Goal: Information Seeking & Learning: Learn about a topic

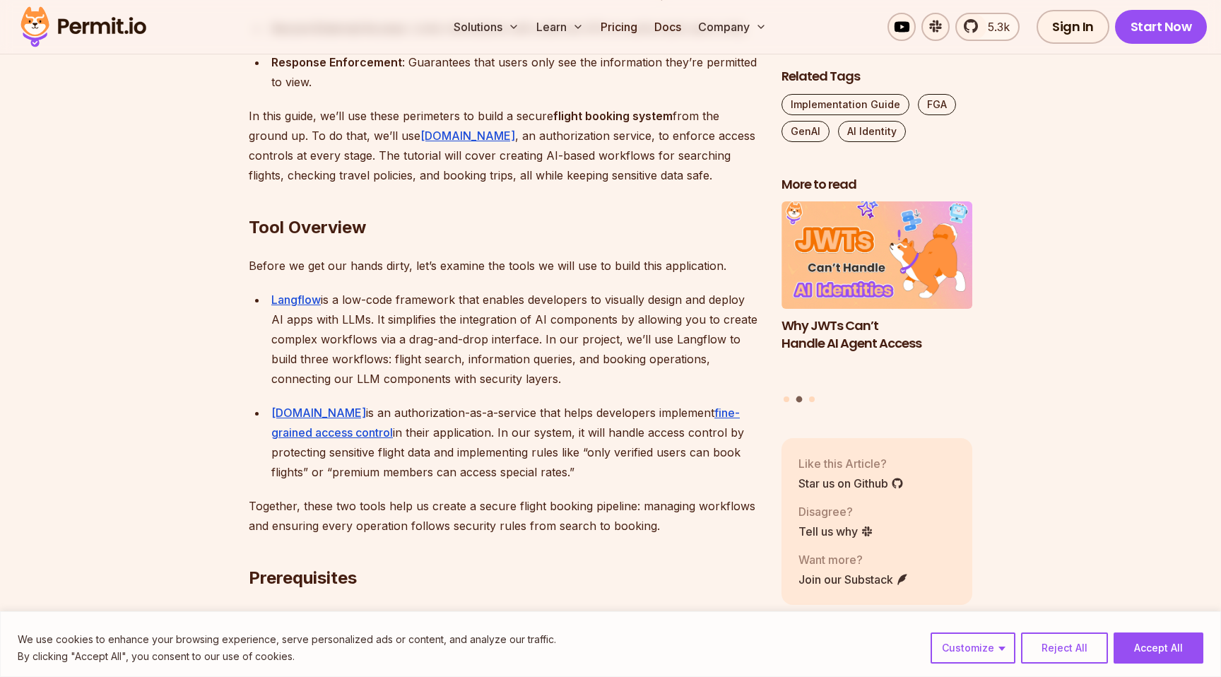
scroll to position [1180, 0]
drag, startPoint x: 377, startPoint y: 294, endPoint x: 475, endPoint y: 292, distance: 98.2
click at [477, 293] on div "Langflow is a low-code framework that enables developers to visually design and…" at bounding box center [514, 337] width 487 height 99
click at [521, 292] on div "Langflow is a low-code framework that enables developers to visually design and…" at bounding box center [514, 337] width 487 height 99
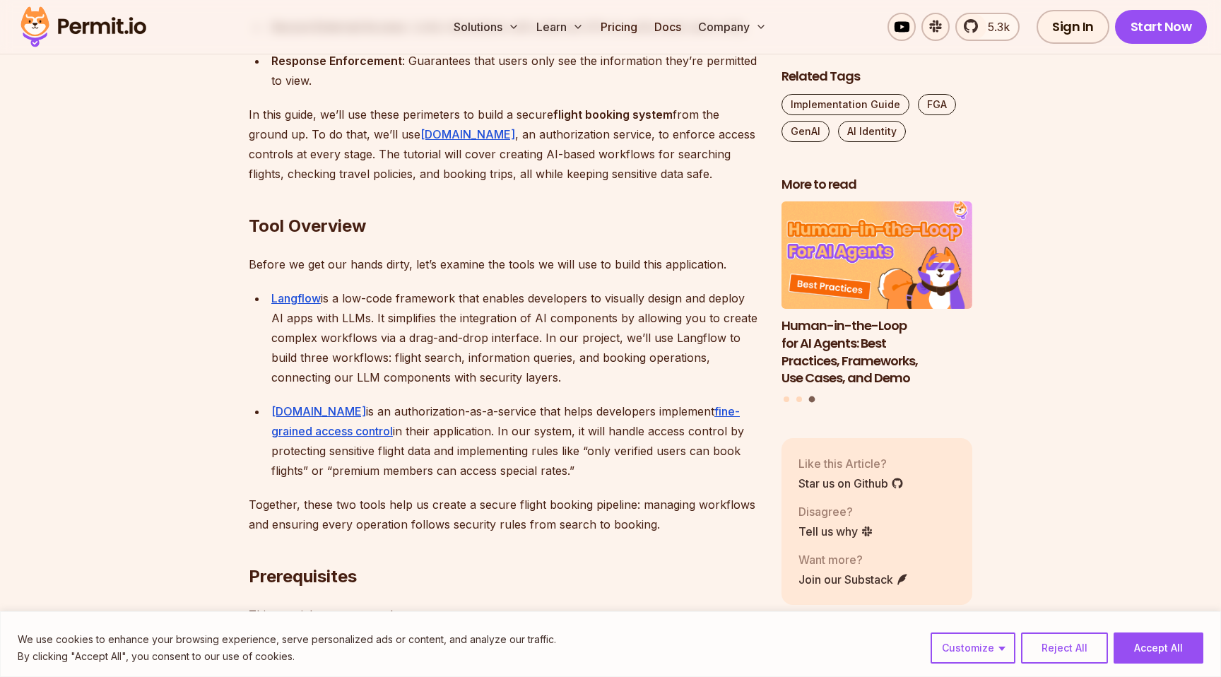
drag, startPoint x: 393, startPoint y: 320, endPoint x: 496, endPoint y: 326, distance: 103.3
click at [499, 328] on div "Langflow is a low-code framework that enables developers to visually design and…" at bounding box center [514, 337] width 487 height 99
drag, startPoint x: 334, startPoint y: 355, endPoint x: 470, endPoint y: 355, distance: 135.6
click at [470, 355] on div "Langflow is a low-code framework that enables developers to visually design and…" at bounding box center [514, 337] width 487 height 99
click at [444, 416] on div "Permit.io is an authorization-as-a-service that helps developers implement fine…" at bounding box center [514, 440] width 487 height 79
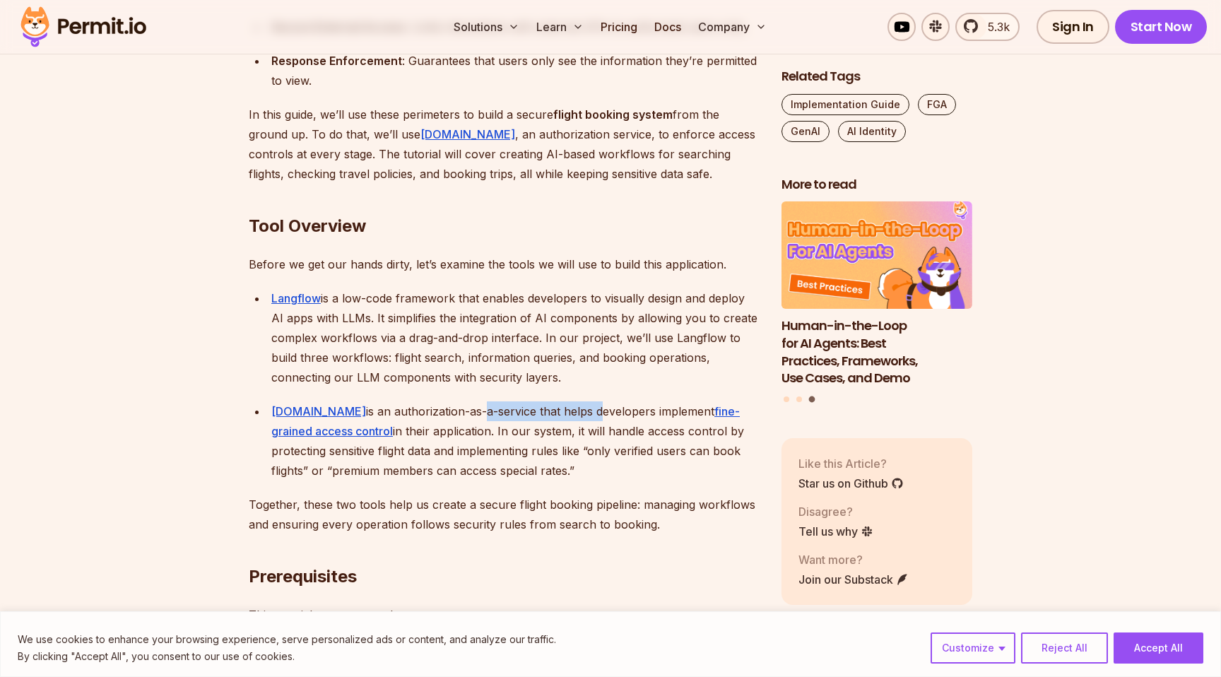
drag, startPoint x: 439, startPoint y: 416, endPoint x: 554, endPoint y: 416, distance: 115.1
click at [554, 416] on div "Permit.io is an authorization-as-a-service that helps developers implement fine…" at bounding box center [514, 440] width 487 height 79
click at [556, 443] on div "Permit.io is an authorization-as-a-service that helps developers implement fine…" at bounding box center [514, 440] width 487 height 79
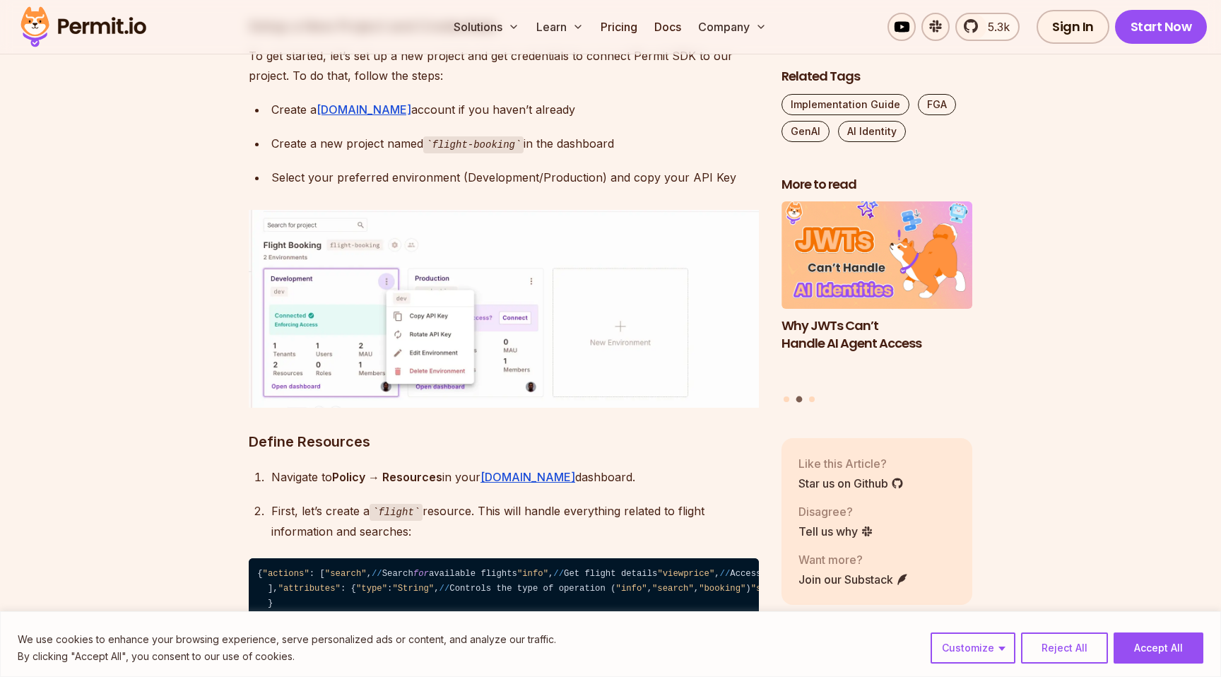
scroll to position [3270, 0]
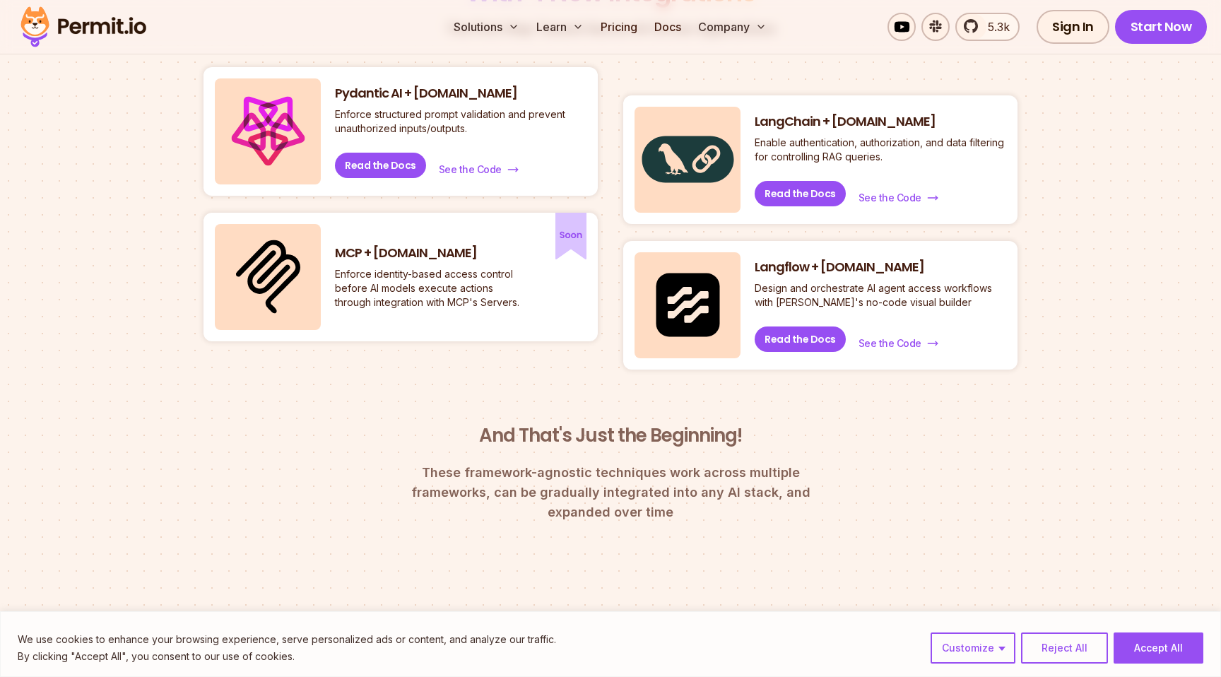
scroll to position [693, 0]
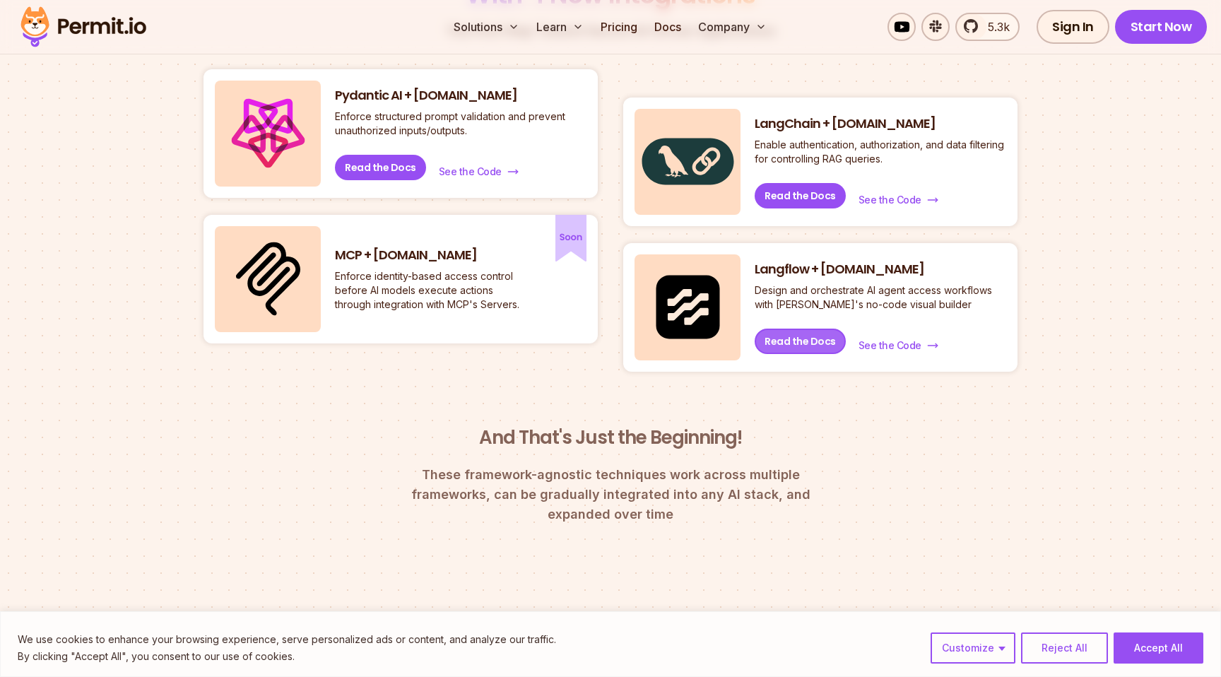
click at [781, 346] on link "Read the Docs" at bounding box center [799, 340] width 91 height 25
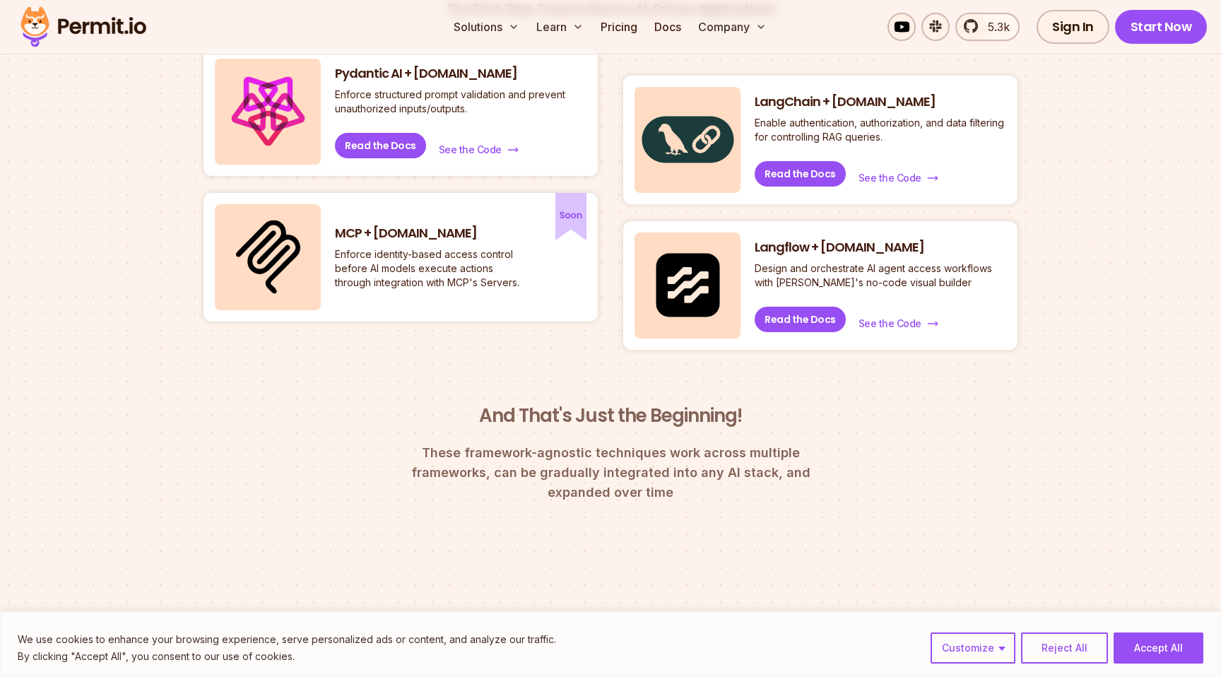
scroll to position [731, 0]
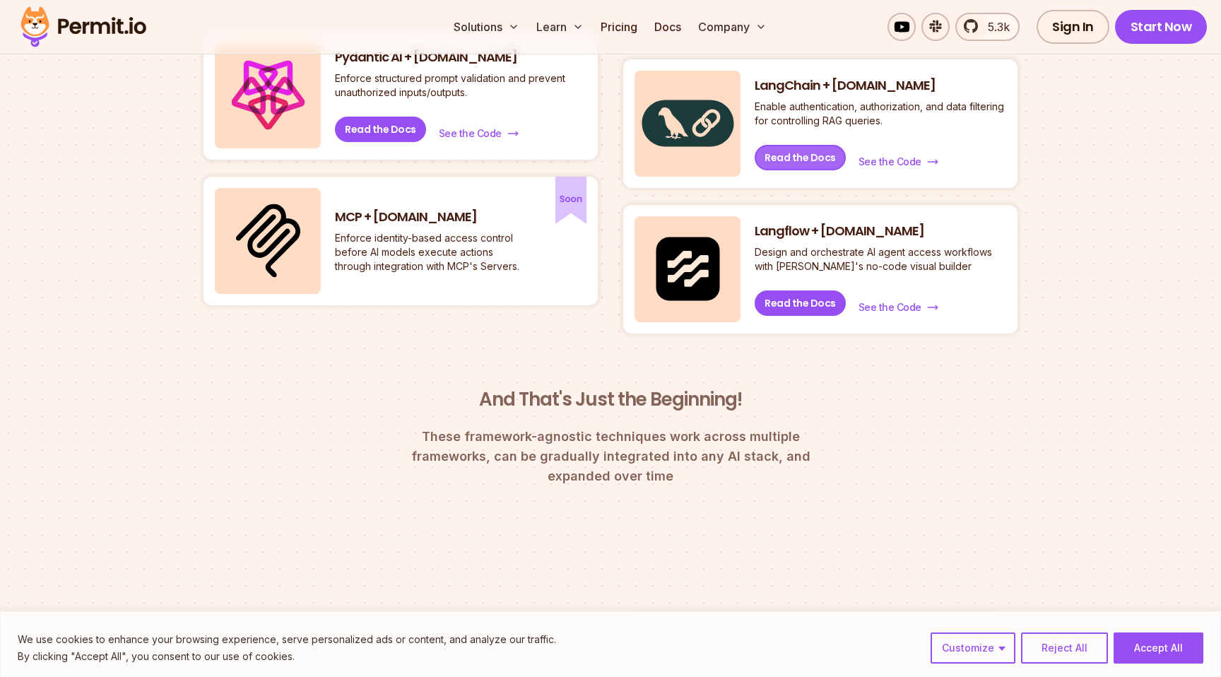
click at [792, 157] on link "Read the Docs" at bounding box center [799, 157] width 91 height 25
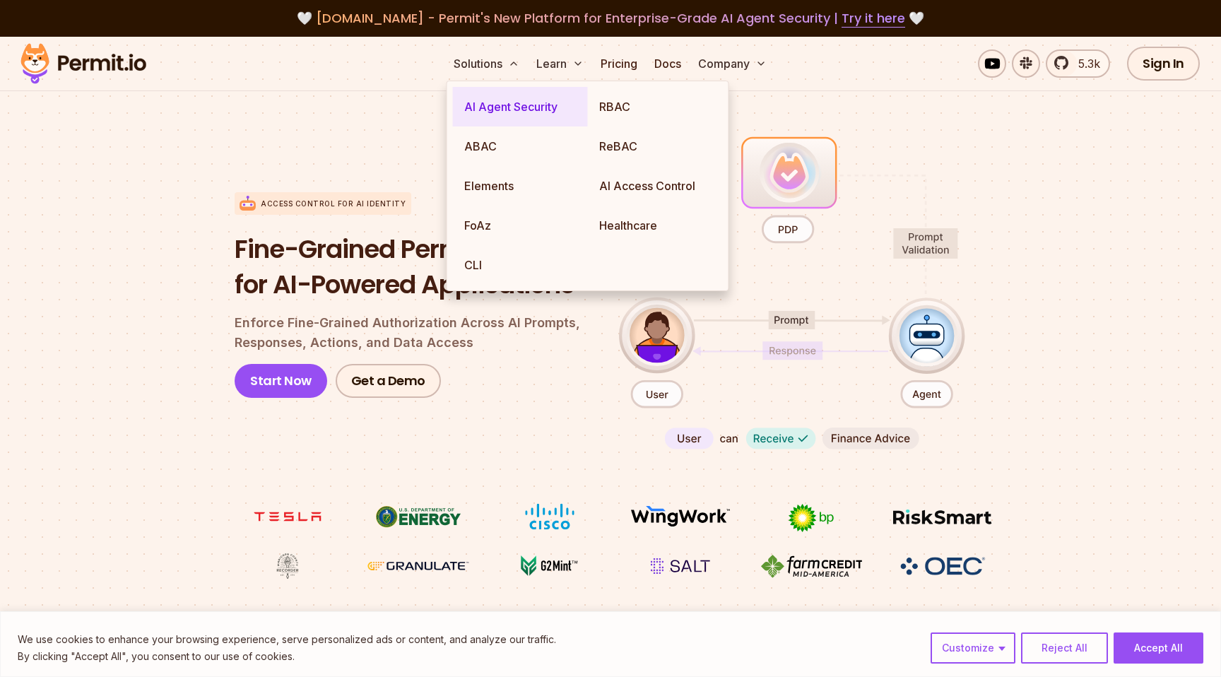
click at [492, 109] on link "AI Agent Security" at bounding box center [520, 107] width 135 height 40
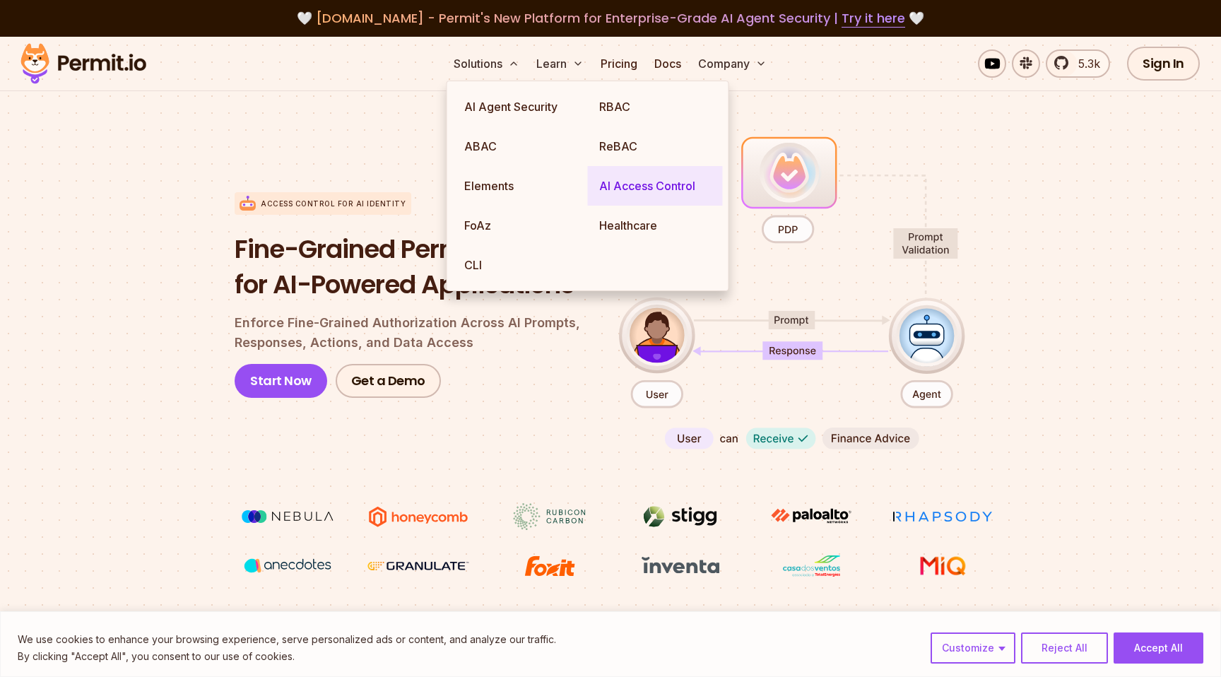
click at [618, 186] on link "AI Access Control" at bounding box center [655, 186] width 135 height 40
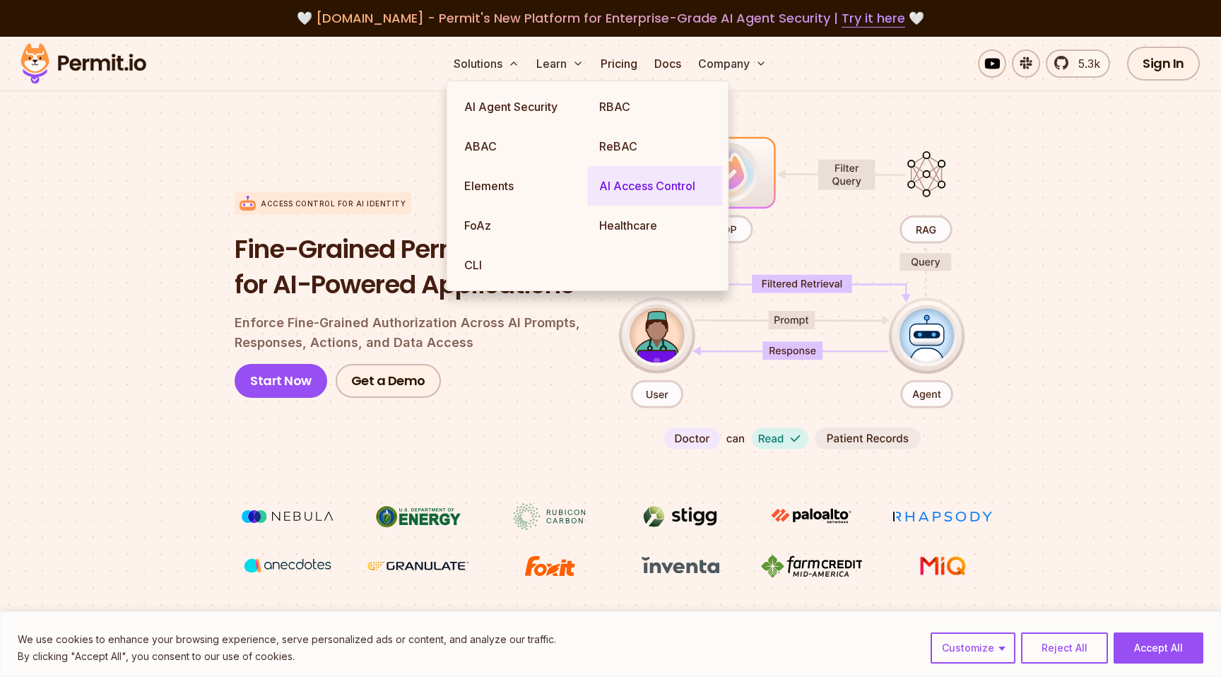
click at [619, 188] on link "AI Access Control" at bounding box center [655, 186] width 135 height 40
click at [684, 186] on link "AI Access Control" at bounding box center [655, 186] width 135 height 40
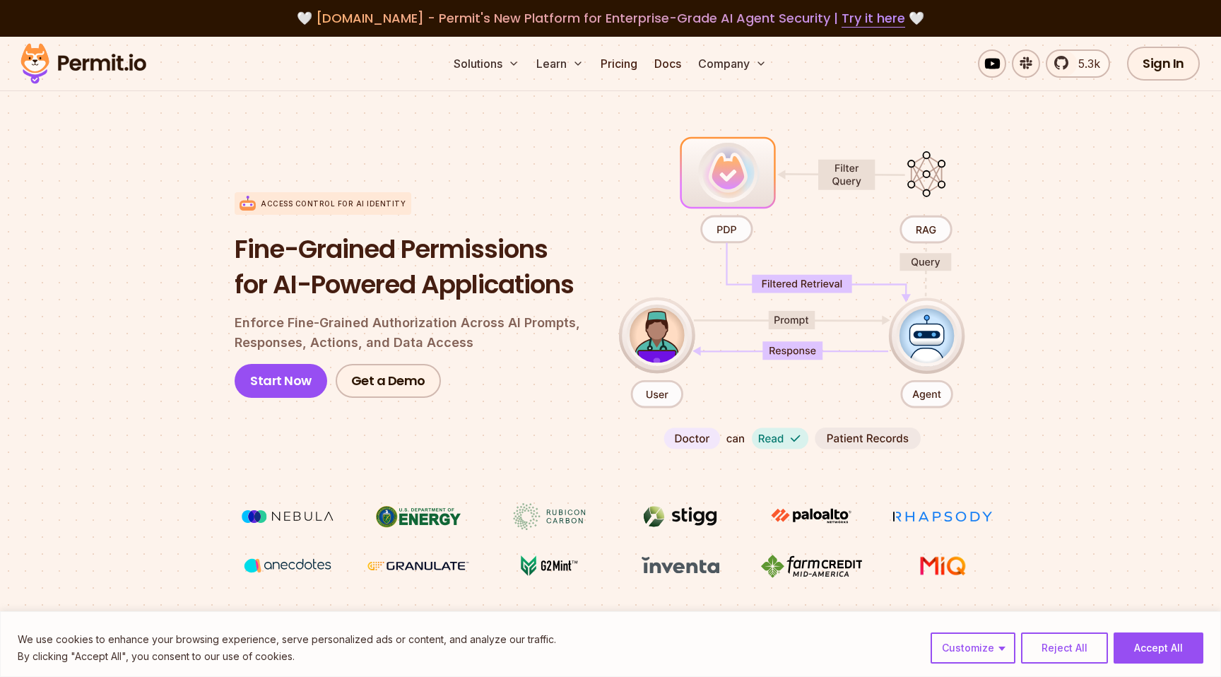
click at [365, 176] on div "Access control for AI Identity Fine-Grained Permissions for AI-Powered Applicat…" at bounding box center [416, 295] width 362 height 325
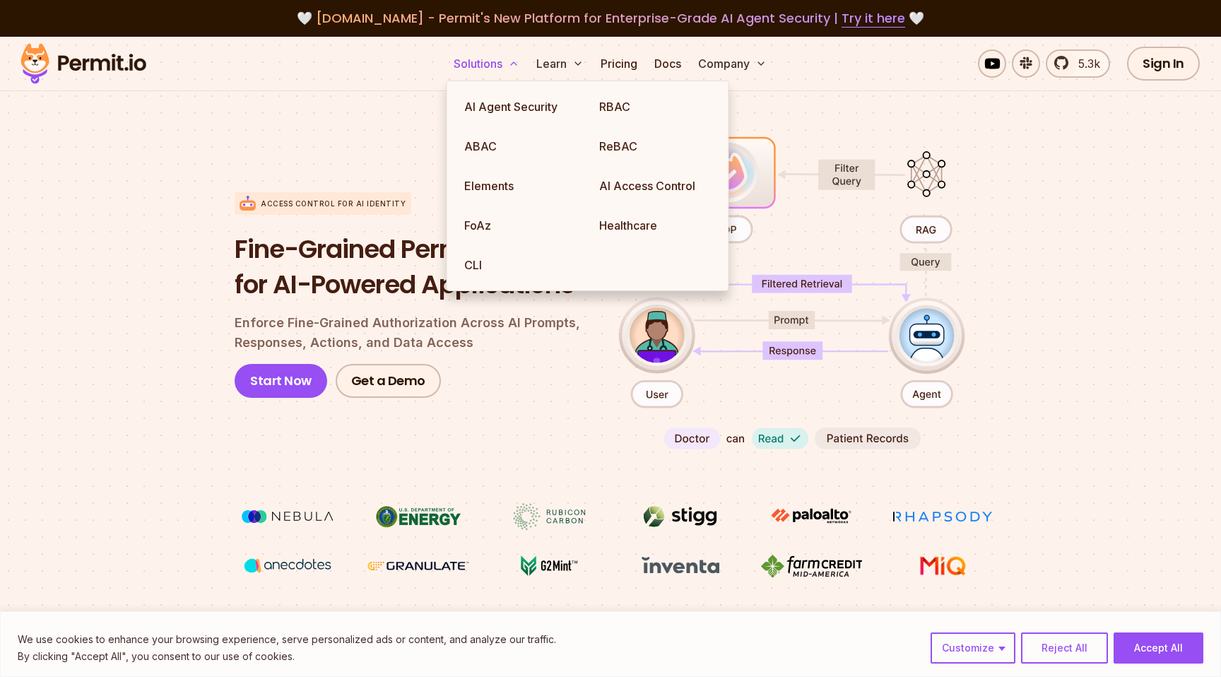
click at [507, 57] on button "Solutions" at bounding box center [486, 63] width 77 height 28
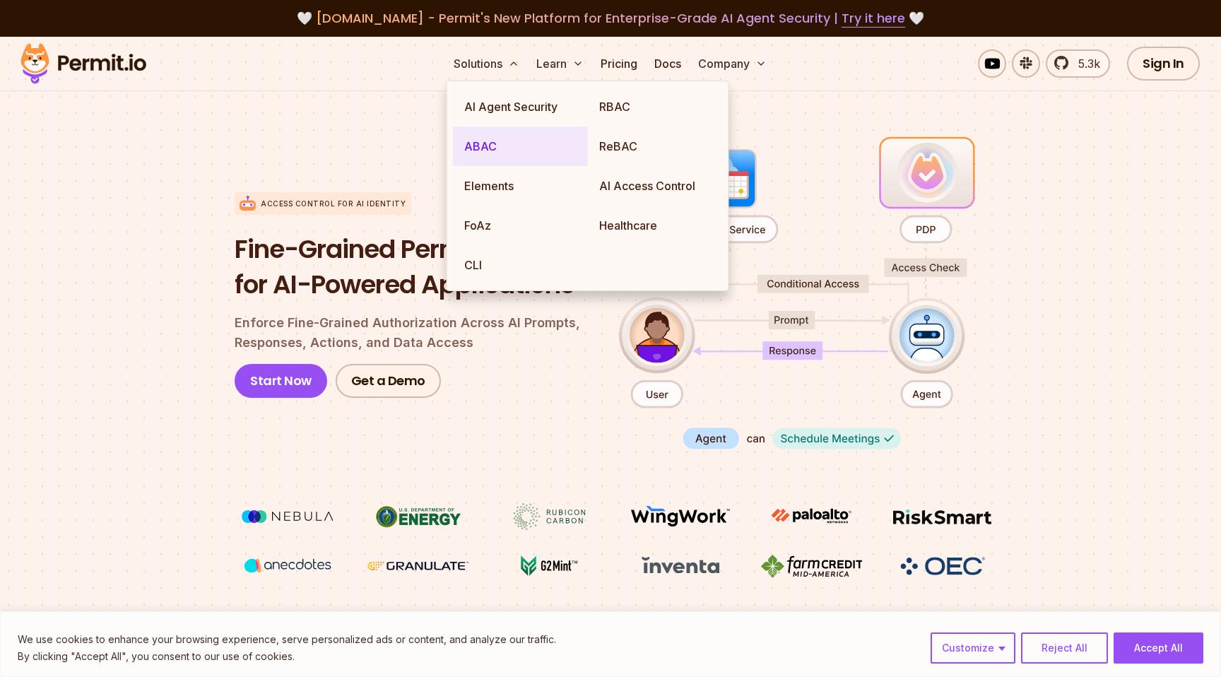
click at [487, 136] on link "ABAC" at bounding box center [520, 146] width 135 height 40
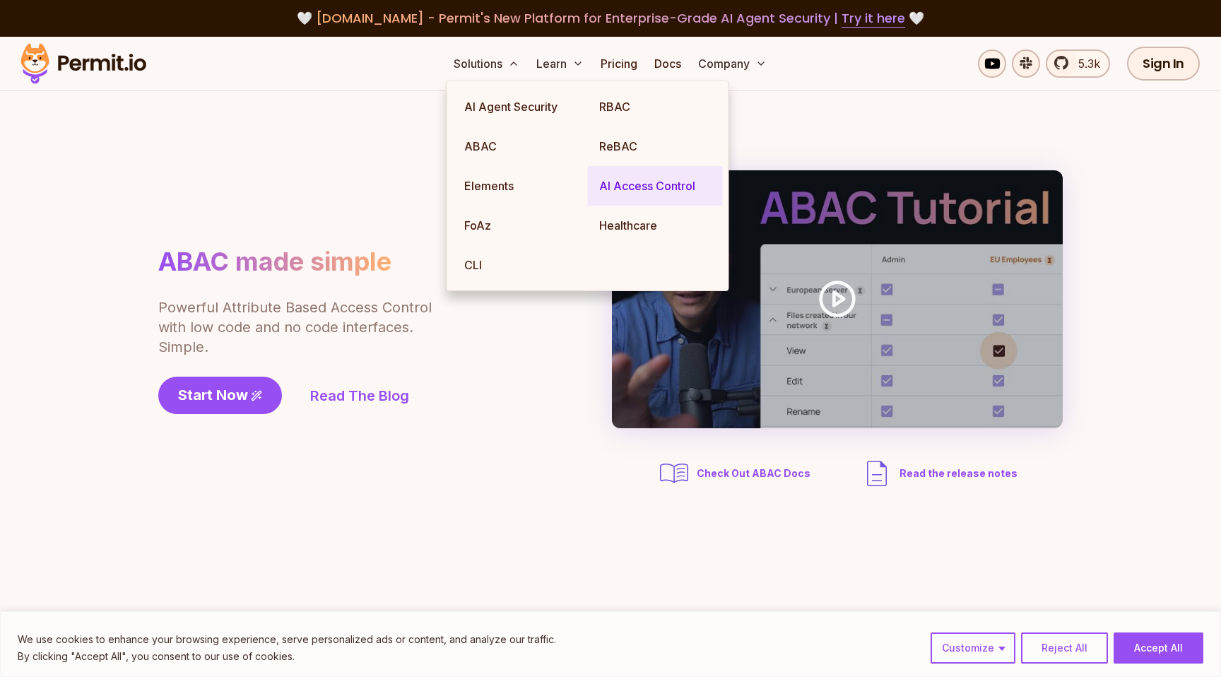
click at [624, 178] on link "AI Access Control" at bounding box center [655, 186] width 135 height 40
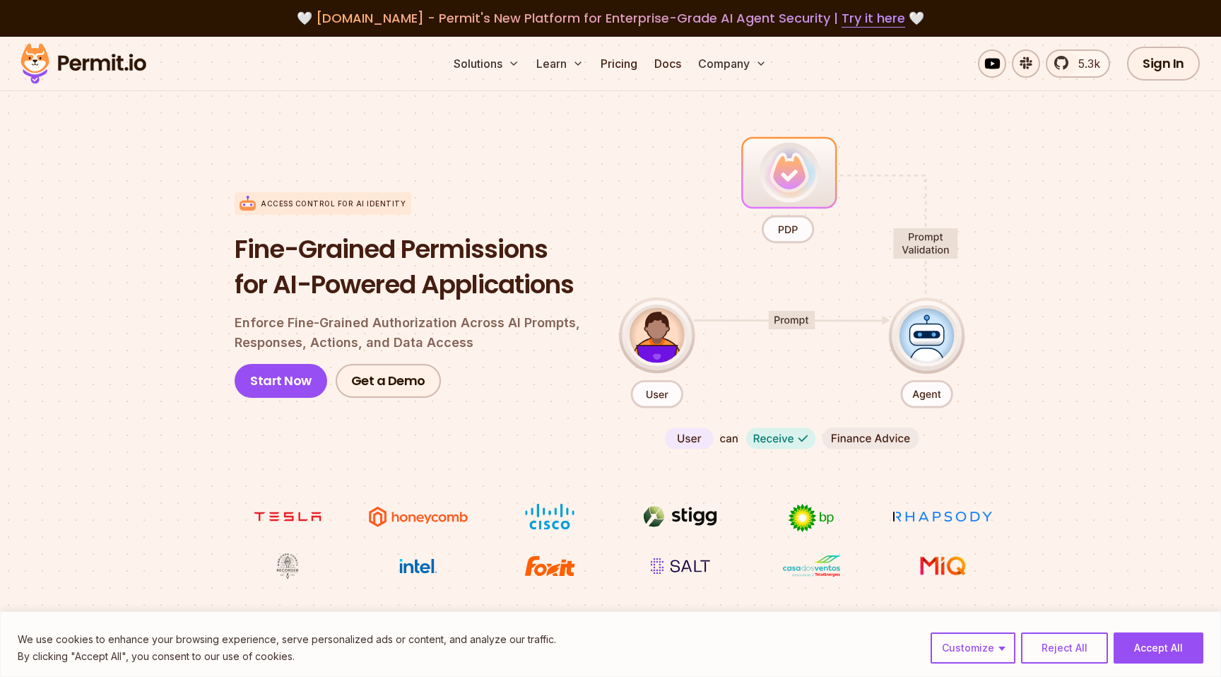
click at [123, 398] on section "Access control for AI Identity Fine-Grained Permissions for AI-Powered Applicat…" at bounding box center [610, 355] width 1221 height 559
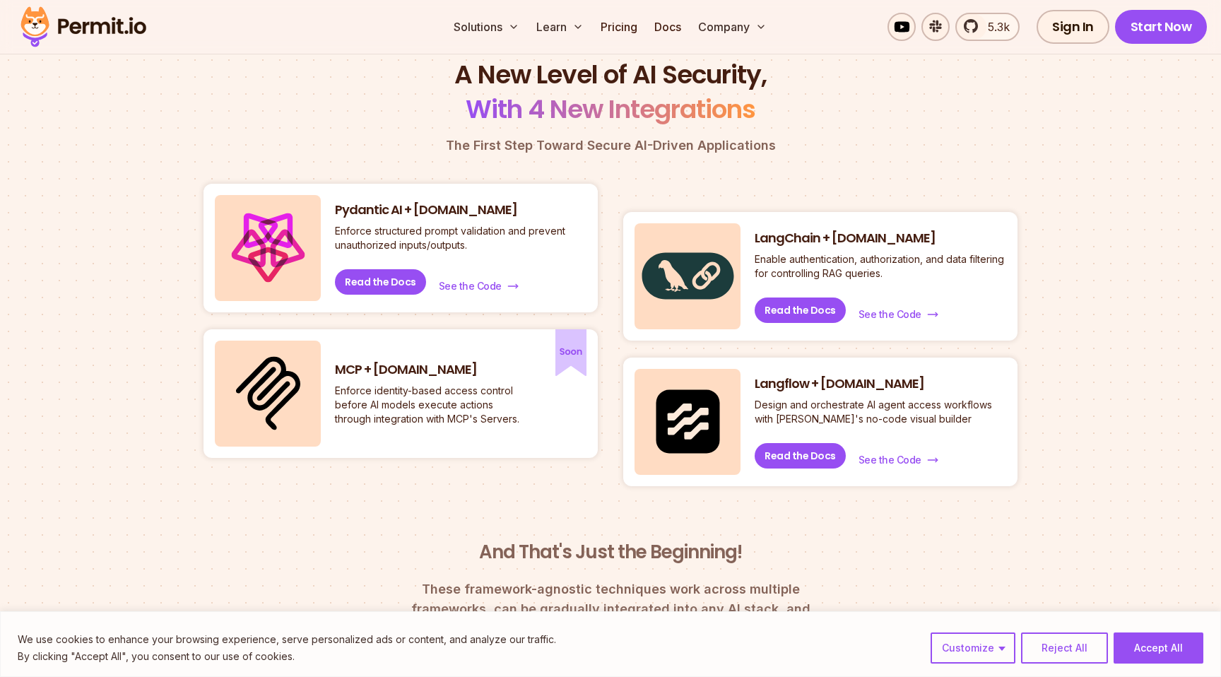
scroll to position [580, 0]
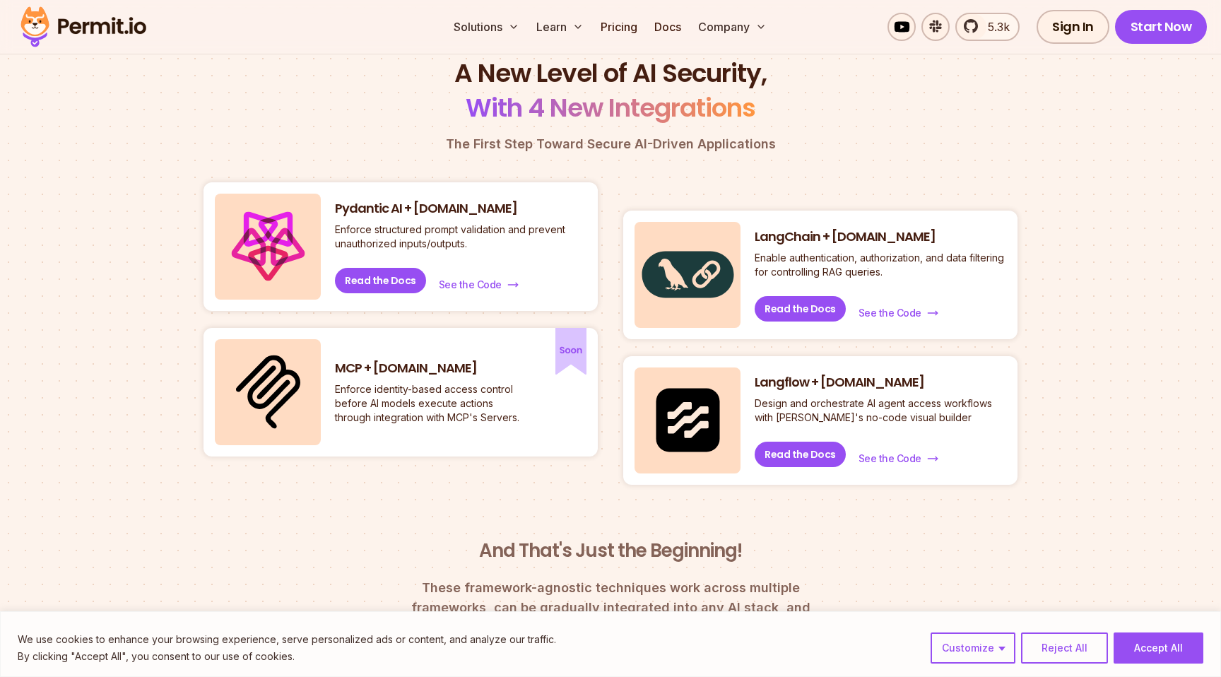
click at [393, 386] on p "Enforce identity-based access control before AI models execute actions through …" at bounding box center [430, 403] width 191 height 42
click at [274, 367] on img at bounding box center [268, 392] width 64 height 74
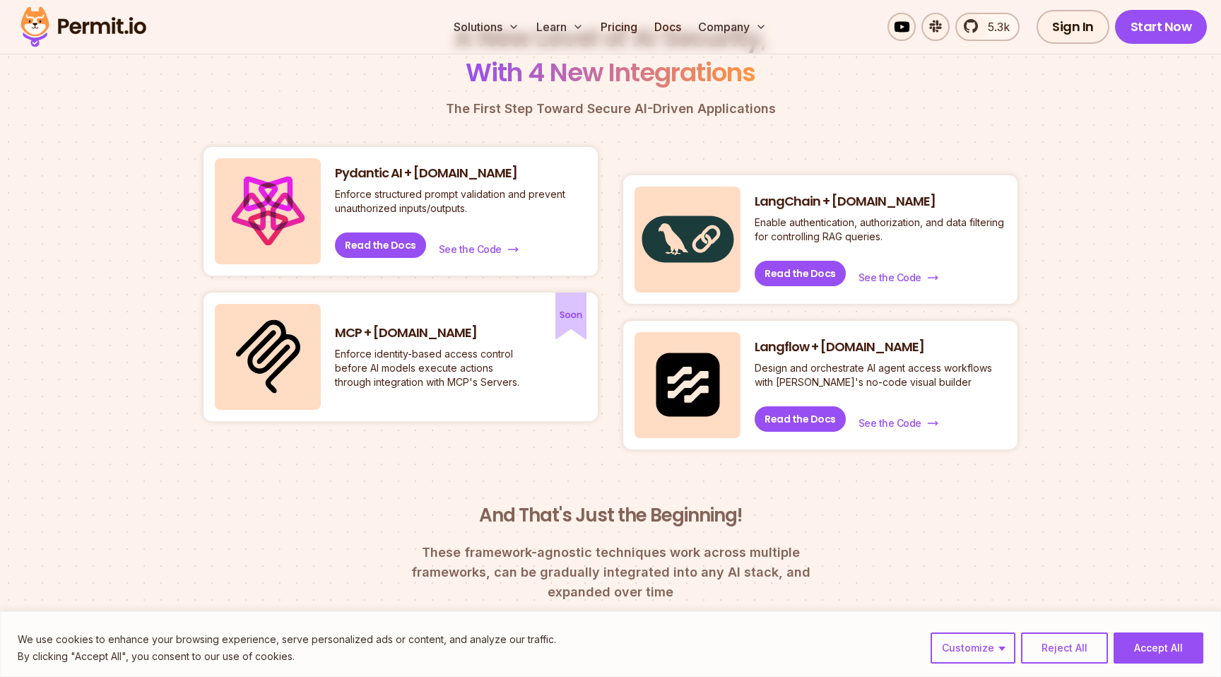
scroll to position [629, 0]
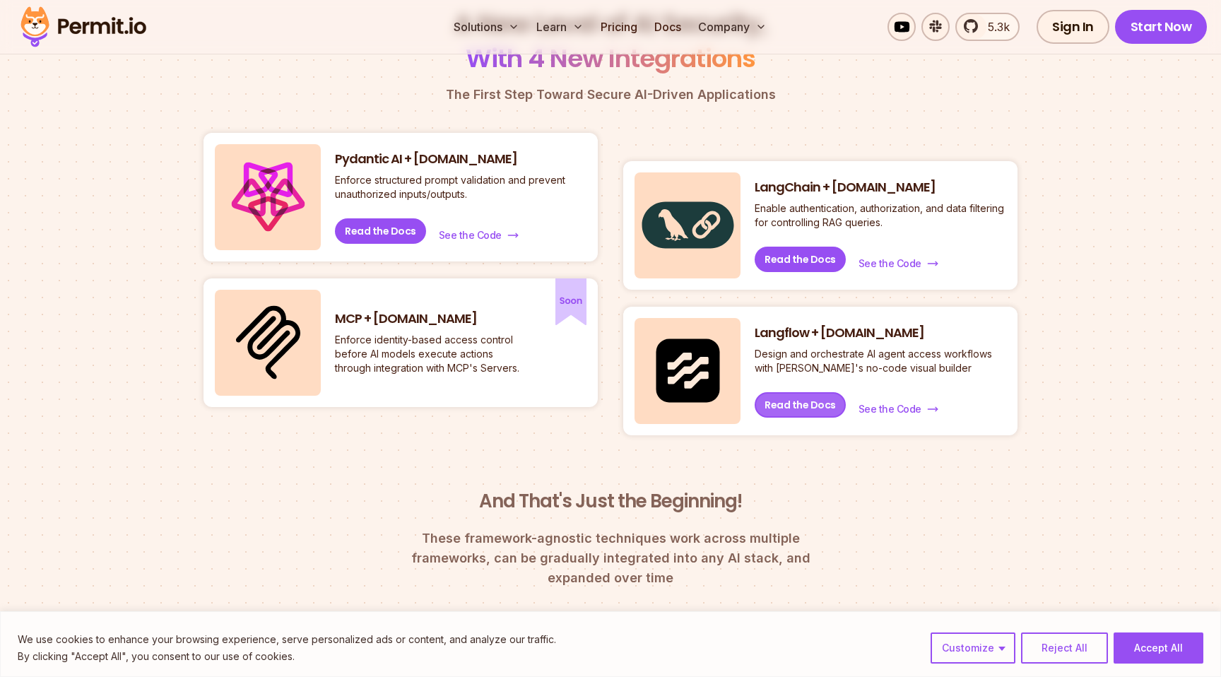
click at [821, 406] on link "Read the Docs" at bounding box center [799, 404] width 91 height 25
click at [879, 407] on span "See the Code" at bounding box center [889, 409] width 63 height 14
